Goal: Task Accomplishment & Management: Use online tool/utility

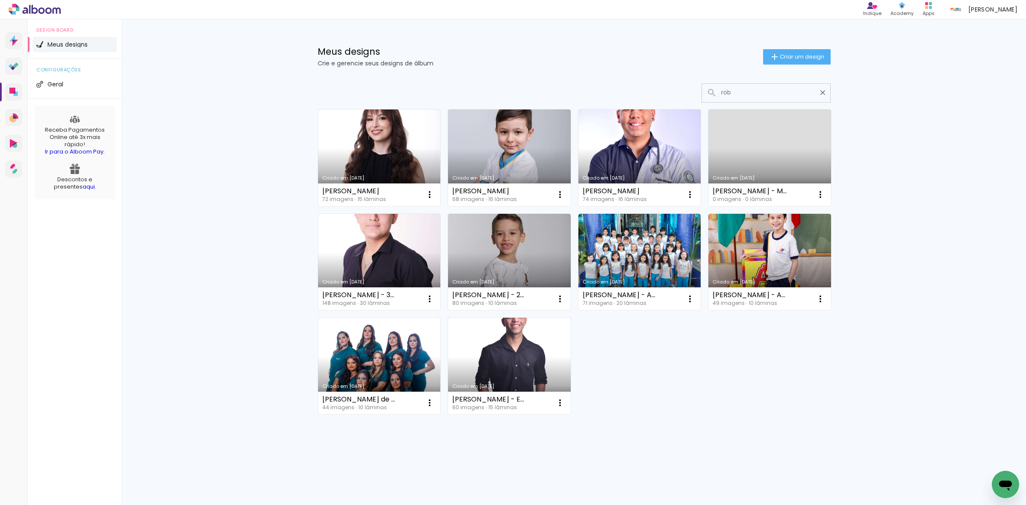
type input "rob"
type paper-input "rob"
drag, startPoint x: 0, startPoint y: 0, endPoint x: 385, endPoint y: 135, distance: 408.6
click at [385, 135] on link "Criado em [DATE]" at bounding box center [379, 157] width 123 height 97
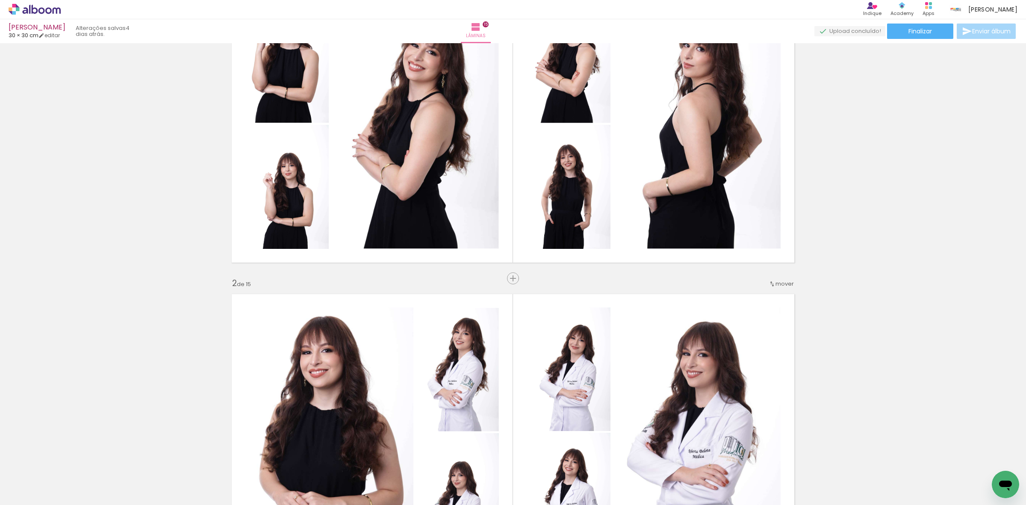
scroll to position [107, 0]
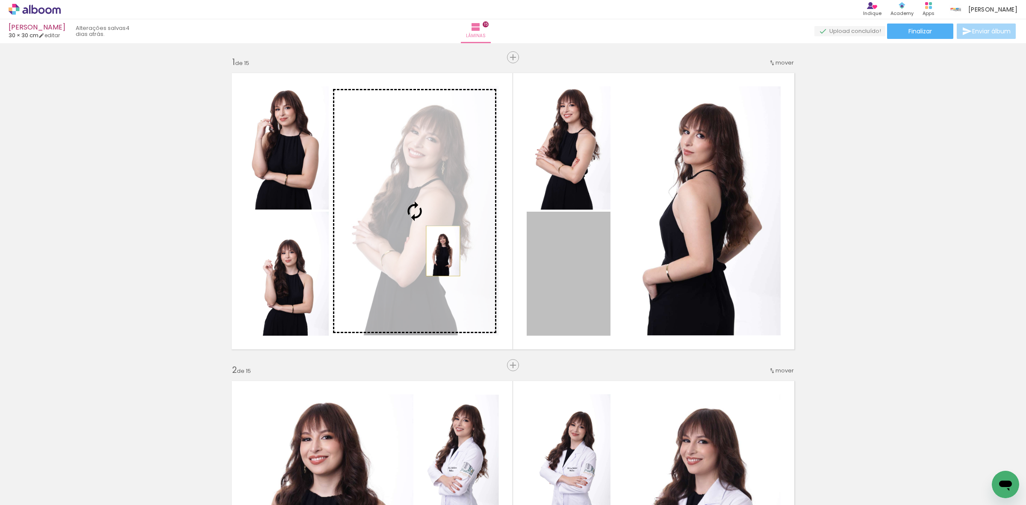
drag, startPoint x: 565, startPoint y: 287, endPoint x: 439, endPoint y: 251, distance: 130.8
click at [0, 0] on slot at bounding box center [0, 0] width 0 height 0
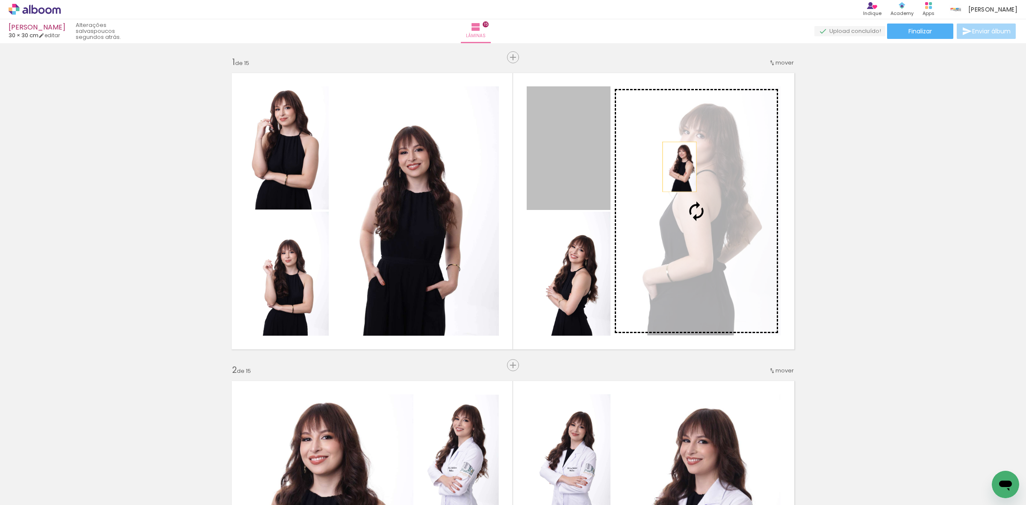
drag, startPoint x: 584, startPoint y: 138, endPoint x: 710, endPoint y: 184, distance: 134.5
click at [0, 0] on slot at bounding box center [0, 0] width 0 height 0
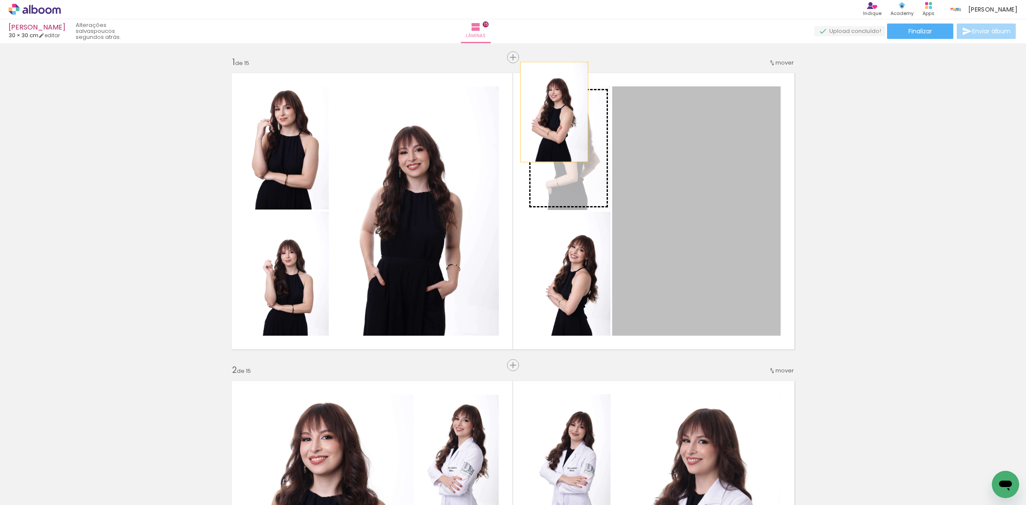
drag, startPoint x: 699, startPoint y: 200, endPoint x: 550, endPoint y: 112, distance: 173.2
click at [0, 0] on slot at bounding box center [0, 0] width 0 height 0
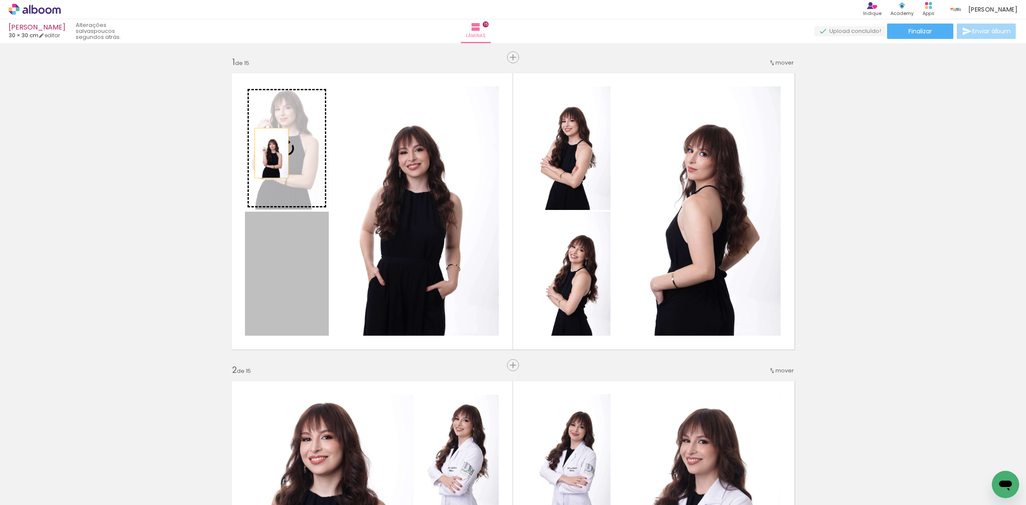
drag, startPoint x: 281, startPoint y: 283, endPoint x: 267, endPoint y: 151, distance: 132.8
click at [0, 0] on slot at bounding box center [0, 0] width 0 height 0
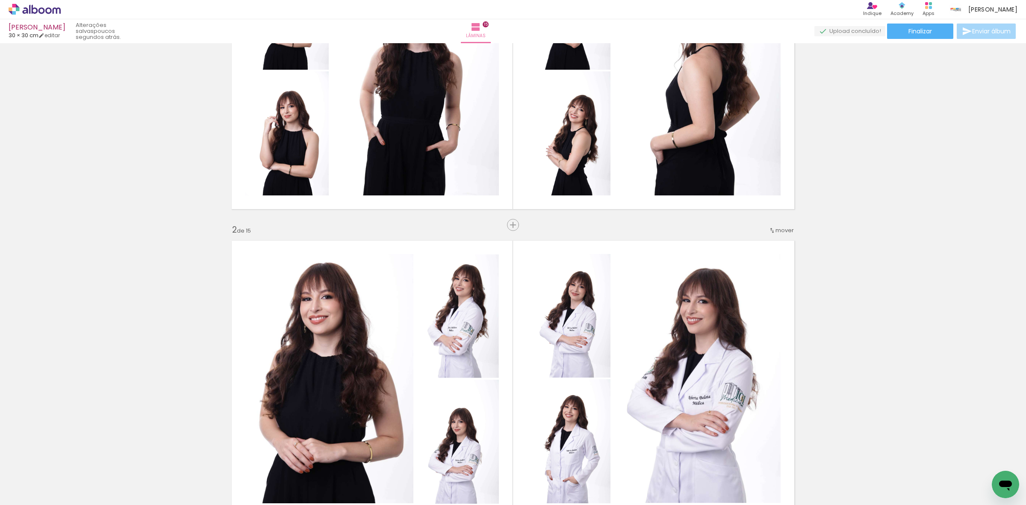
scroll to position [107, 0]
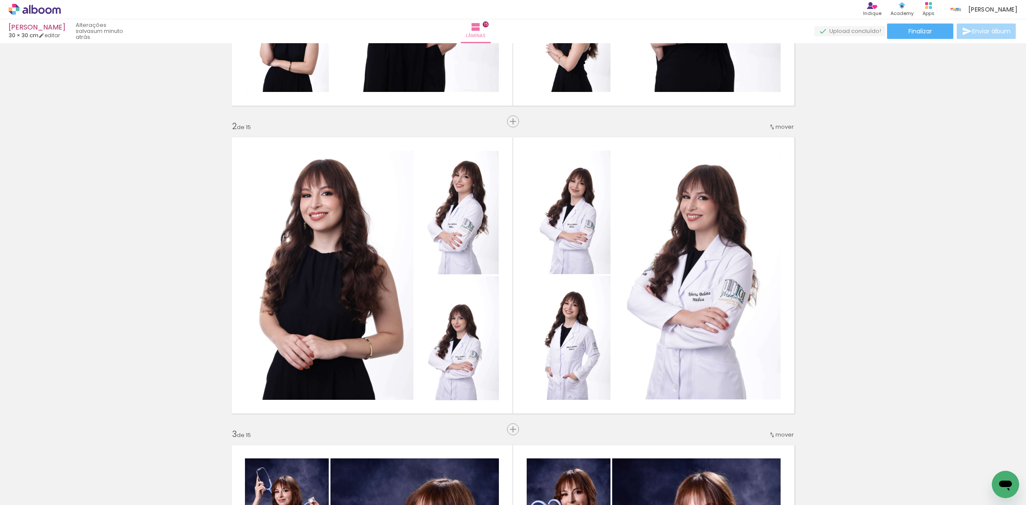
scroll to position [53, 0]
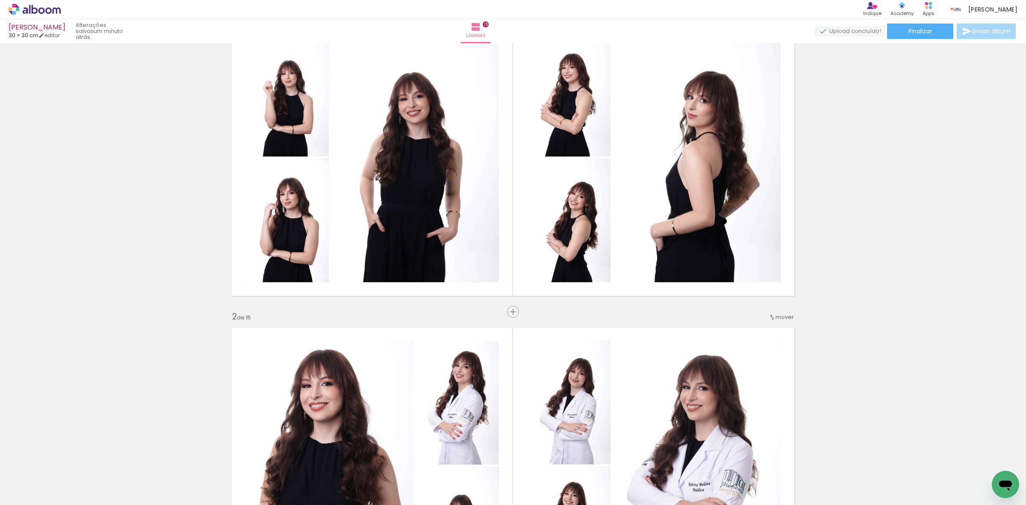
click at [775, 316] on span "mover" at bounding box center [784, 317] width 18 height 8
click at [759, 387] on paper-item "depois da 6" at bounding box center [750, 386] width 65 height 14
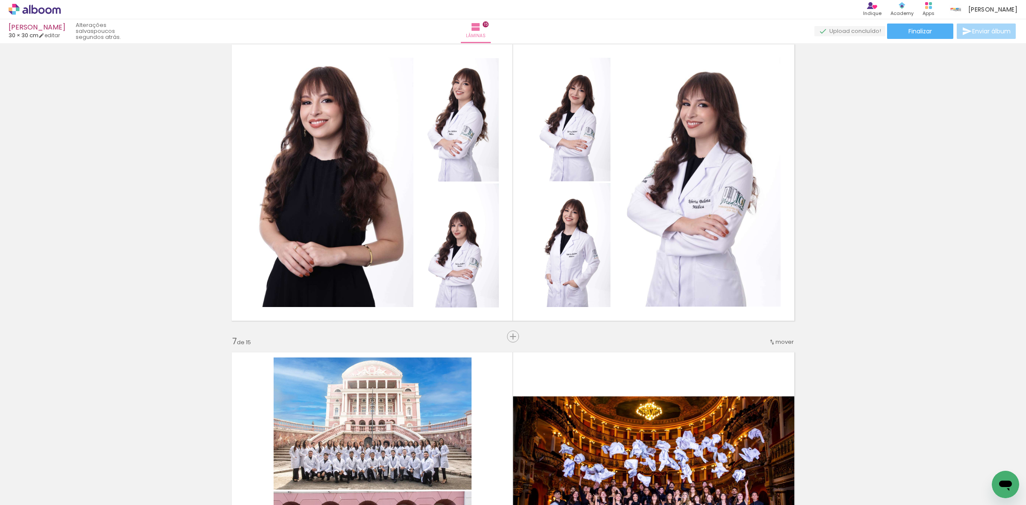
scroll to position [1556, 0]
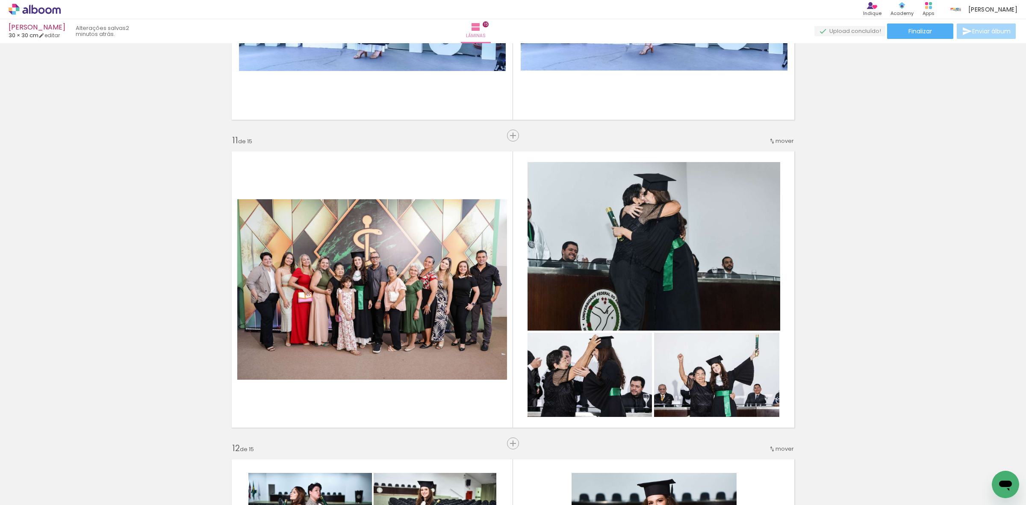
scroll to position [0, 1509]
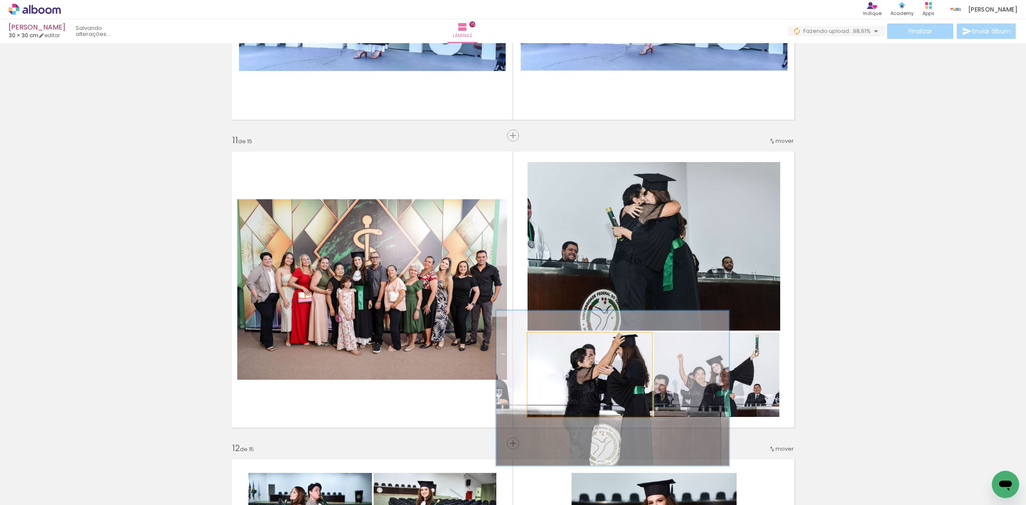
drag, startPoint x: 612, startPoint y: 388, endPoint x: 636, endPoint y: 386, distance: 24.0
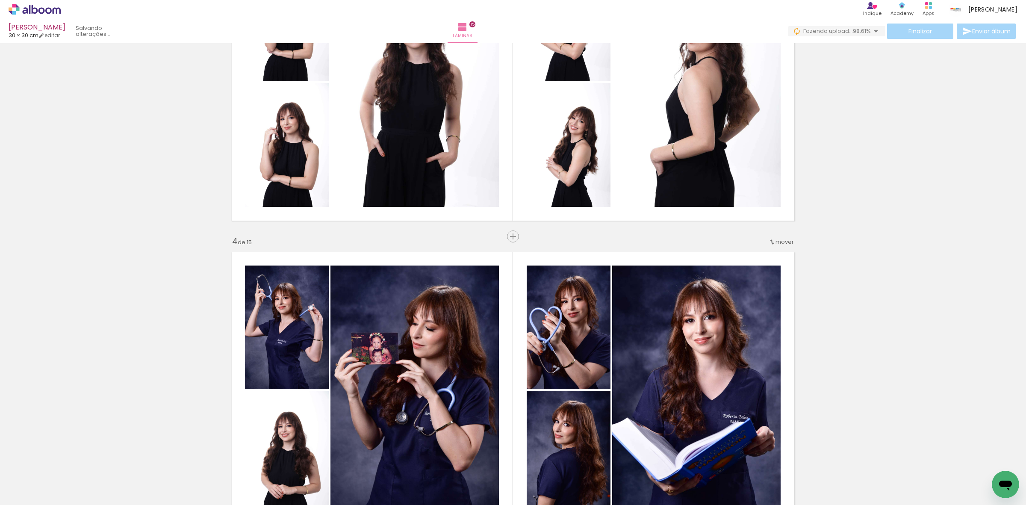
scroll to position [550, 0]
